Goal: Task Accomplishment & Management: Complete application form

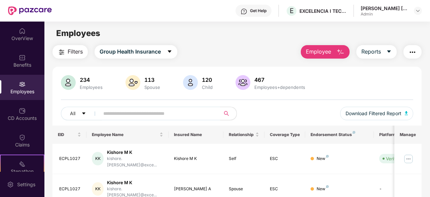
click at [319, 55] on span "Employee" at bounding box center [318, 51] width 25 height 8
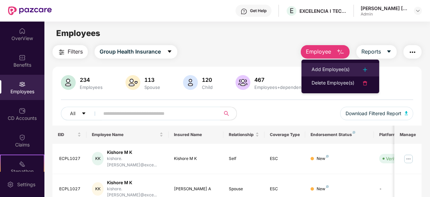
click at [322, 66] on div "Add Employee(s)" at bounding box center [331, 70] width 38 height 8
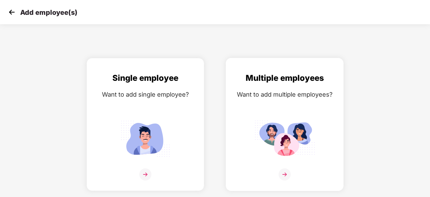
click at [290, 120] on img at bounding box center [284, 138] width 61 height 42
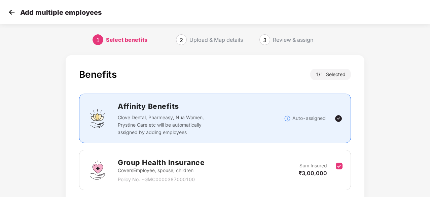
scroll to position [51, 0]
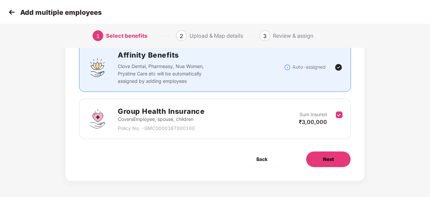
click at [321, 155] on button "Next" at bounding box center [328, 159] width 45 height 16
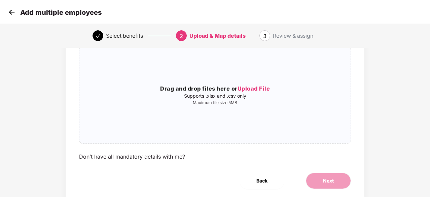
scroll to position [0, 0]
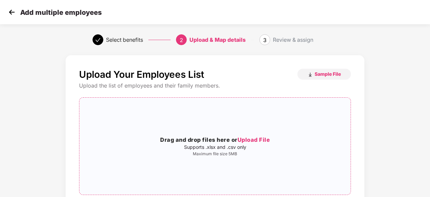
click at [243, 138] on span "Upload File" at bounding box center [254, 139] width 33 height 7
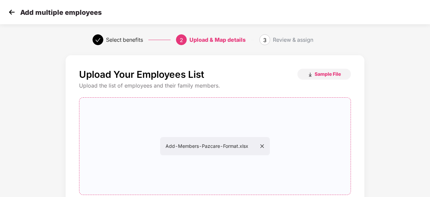
scroll to position [73, 0]
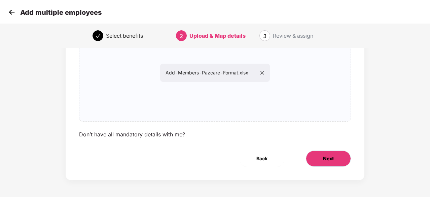
click at [315, 160] on button "Next" at bounding box center [328, 158] width 45 height 16
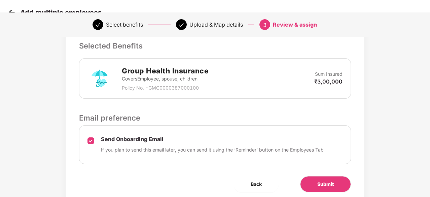
scroll to position [185, 0]
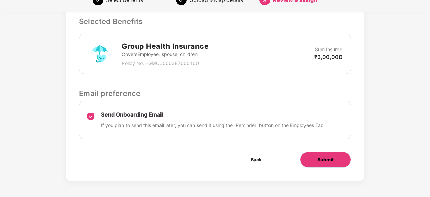
click at [327, 157] on span "Submit" at bounding box center [325, 159] width 16 height 7
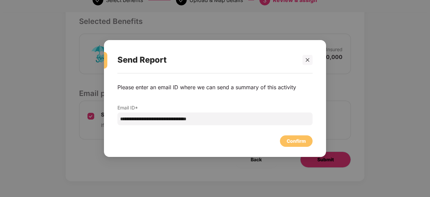
scroll to position [0, 0]
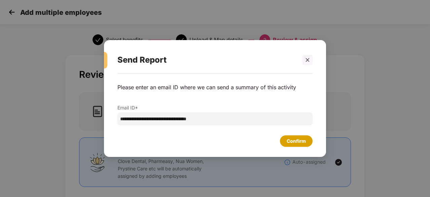
click at [297, 143] on div "Confirm" at bounding box center [296, 140] width 19 height 7
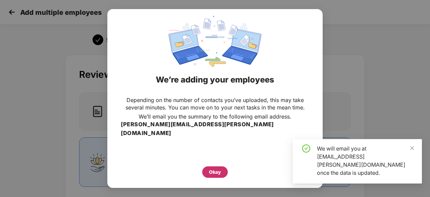
click at [209, 168] on div "Okay" at bounding box center [215, 171] width 12 height 7
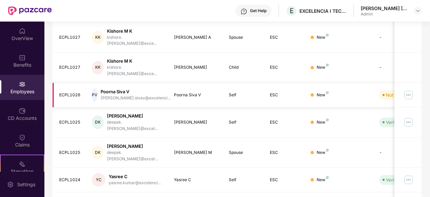
click at [408, 90] on img at bounding box center [408, 95] width 11 height 11
